Goal: Find specific page/section: Find specific page/section

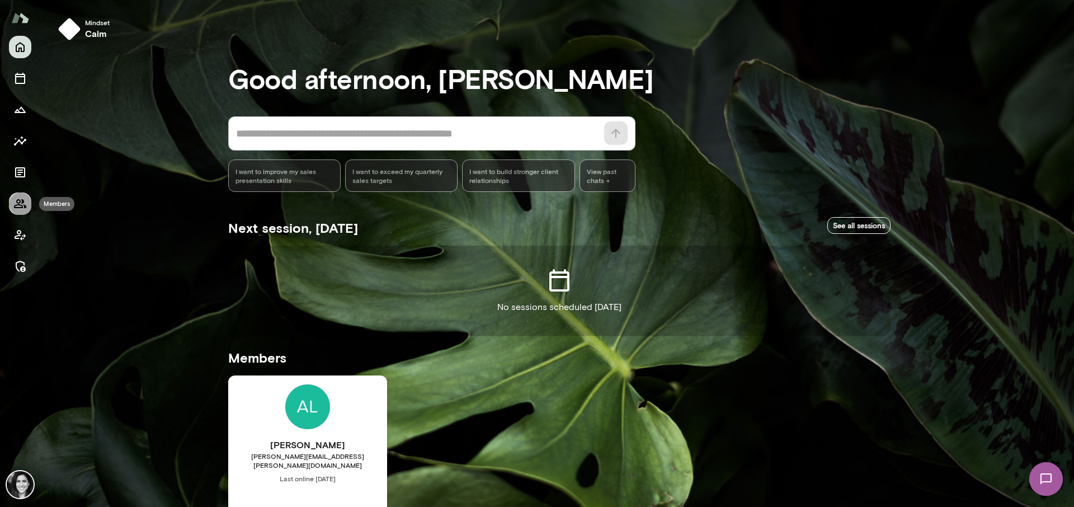
click at [17, 199] on icon "Members" at bounding box center [20, 203] width 12 height 9
